Goal: Communication & Community: Share content

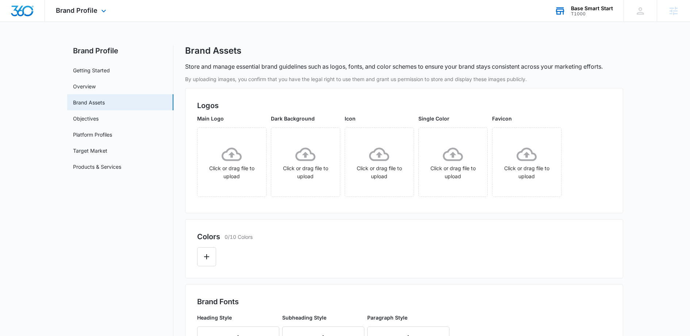
click at [572, 8] on div "Base Smart Start" at bounding box center [592, 8] width 42 height 6
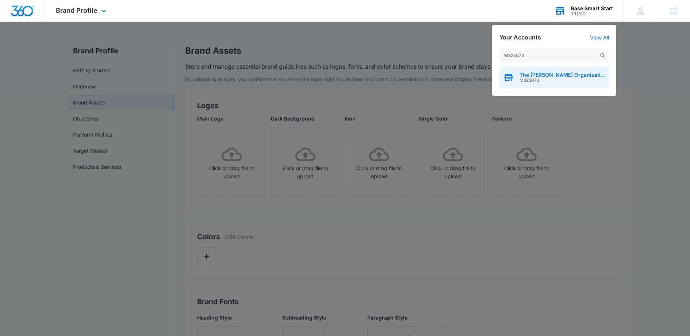
type input "M325073"
click at [548, 79] on span "M325073" at bounding box center [563, 80] width 86 height 5
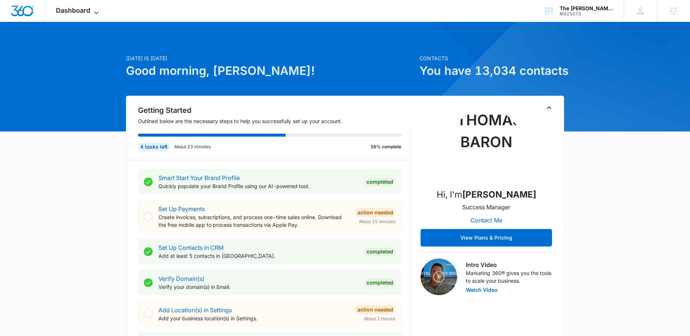
click at [80, 7] on span "Dashboard" at bounding box center [73, 11] width 34 height 8
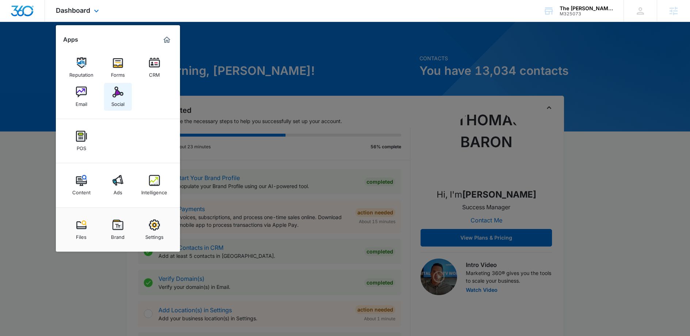
click at [122, 106] on div "Social" at bounding box center [117, 102] width 13 height 9
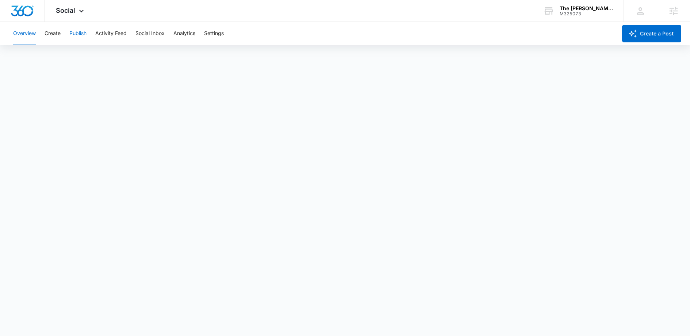
click at [72, 35] on button "Publish" at bounding box center [77, 33] width 17 height 23
click at [53, 34] on button "Create" at bounding box center [53, 33] width 16 height 23
